Goal: Task Accomplishment & Management: Manage account settings

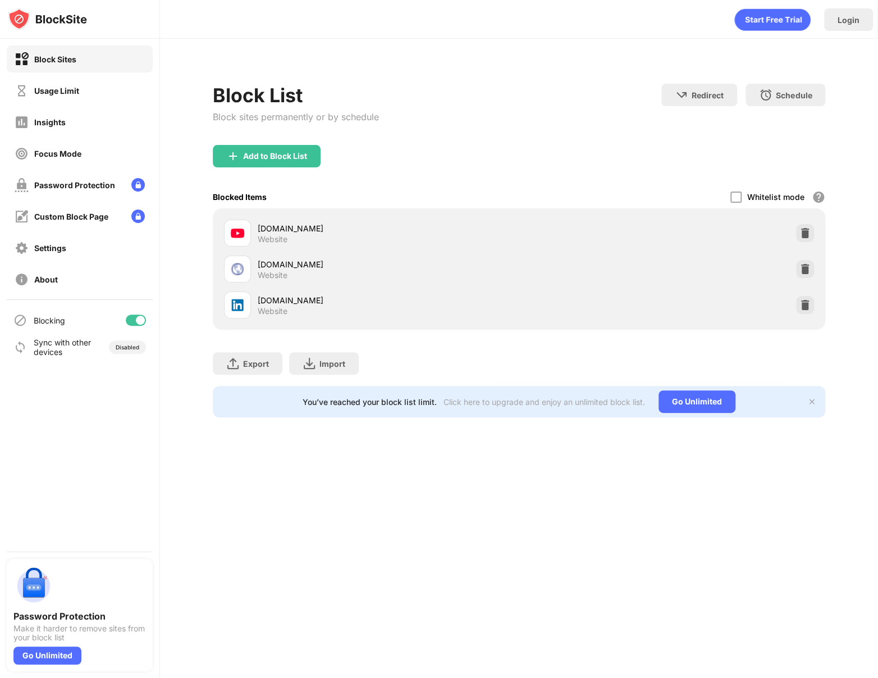
click at [144, 321] on div at bounding box center [140, 320] width 9 height 9
click at [133, 315] on div at bounding box center [136, 319] width 20 height 11
click at [139, 326] on div "Blocking" at bounding box center [80, 320] width 146 height 27
click at [133, 323] on div at bounding box center [136, 319] width 20 height 11
